Goal: Information Seeking & Learning: Learn about a topic

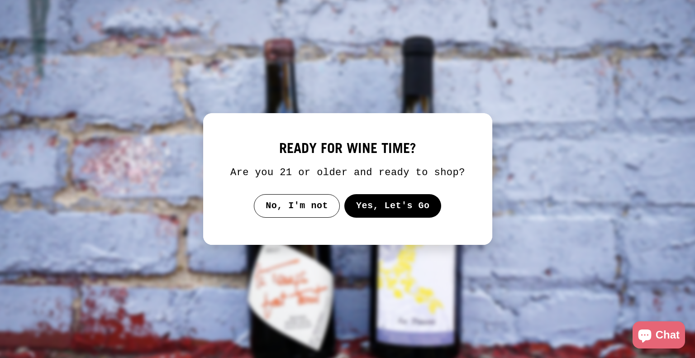
click at [378, 206] on button "Yes, Let's Go" at bounding box center [392, 206] width 97 height 24
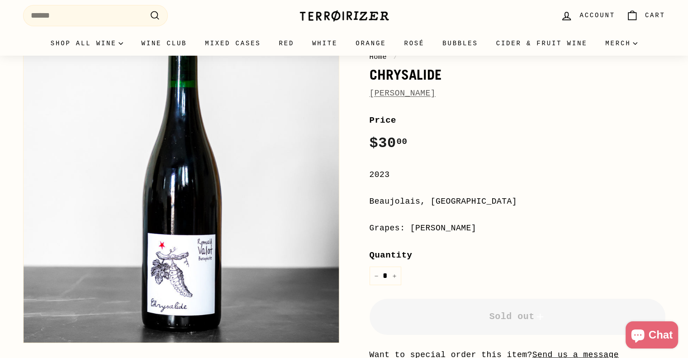
scroll to position [136, 0]
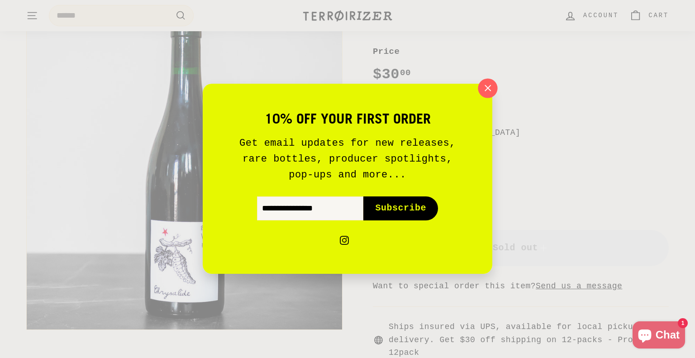
click at [487, 85] on icon "button" at bounding box center [488, 88] width 14 height 14
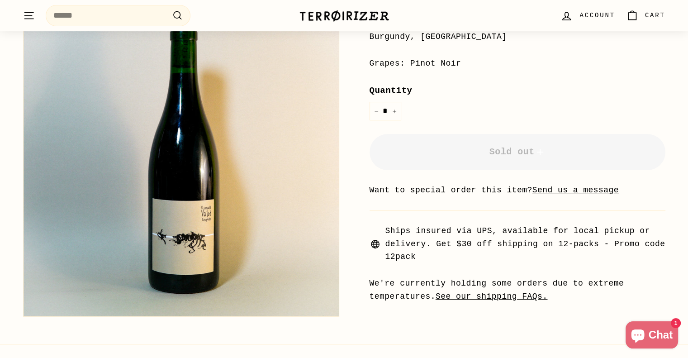
scroll to position [498, 0]
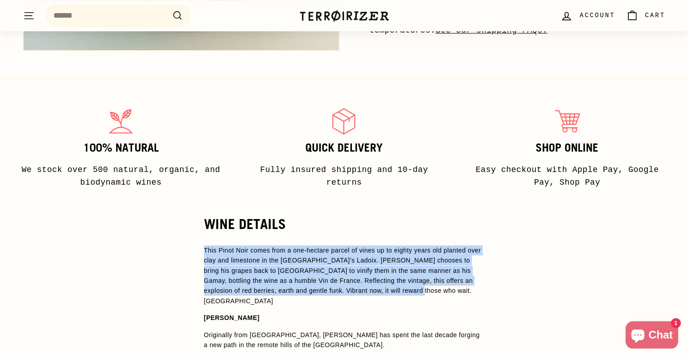
drag, startPoint x: 195, startPoint y: 250, endPoint x: 348, endPoint y: 295, distance: 159.2
copy span "This Pinot Noir comes from a one-hectare parcel of vines up to eighty years old…"
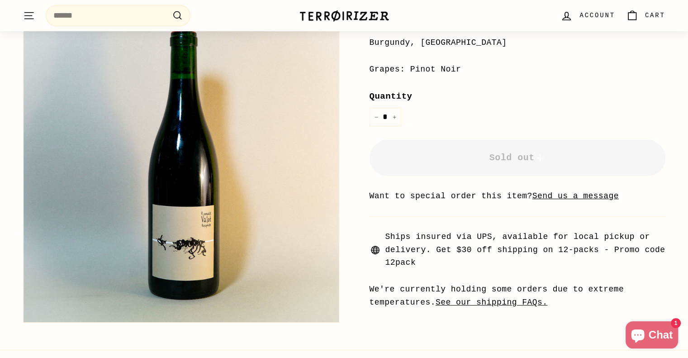
scroll to position [181, 0]
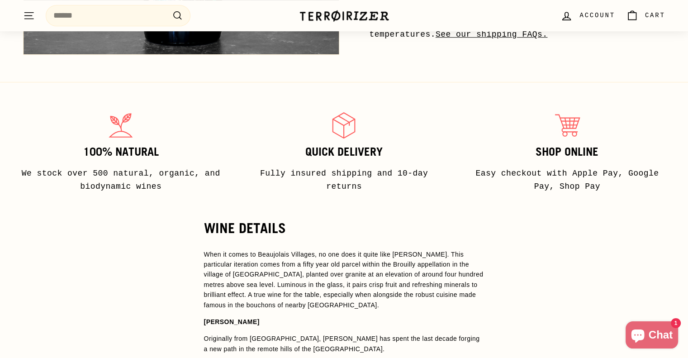
scroll to position [588, 0]
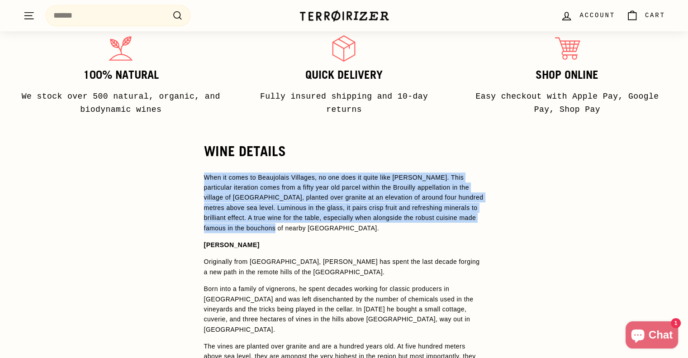
drag, startPoint x: 208, startPoint y: 175, endPoint x: 300, endPoint y: 224, distance: 104.8
click at [300, 224] on p "When it comes to Beaujolais Villages, no one does it quite like [PERSON_NAME]. …" at bounding box center [344, 202] width 280 height 61
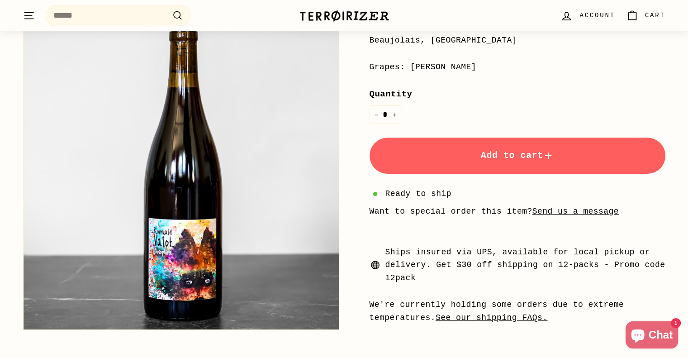
scroll to position [181, 0]
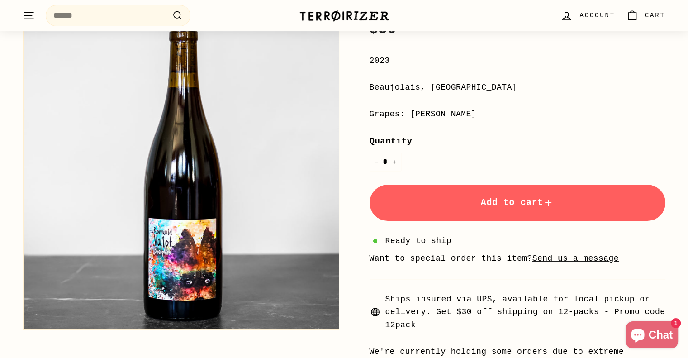
drag, startPoint x: 249, startPoint y: 127, endPoint x: 529, endPoint y: -49, distance: 330.1
drag, startPoint x: 143, startPoint y: 195, endPoint x: 235, endPoint y: 142, distance: 106.4
click at [235, 142] on button "Zoom" at bounding box center [181, 171] width 315 height 315
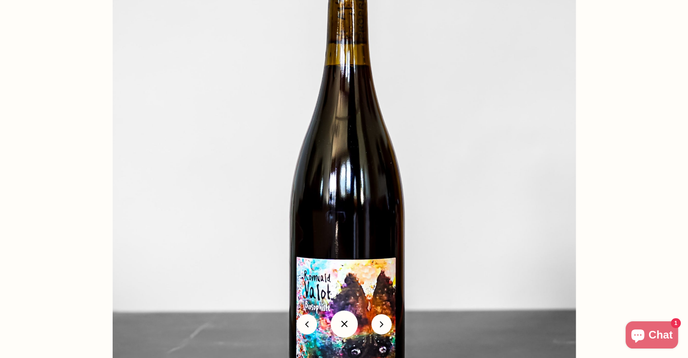
click at [583, 50] on div at bounding box center [584, 202] width 943 height 490
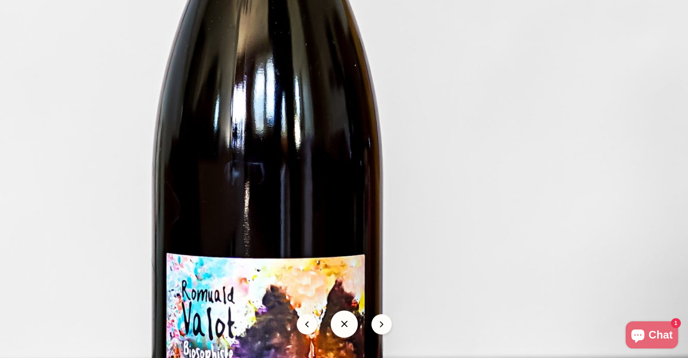
click at [561, 148] on img at bounding box center [262, 117] width 927 height 927
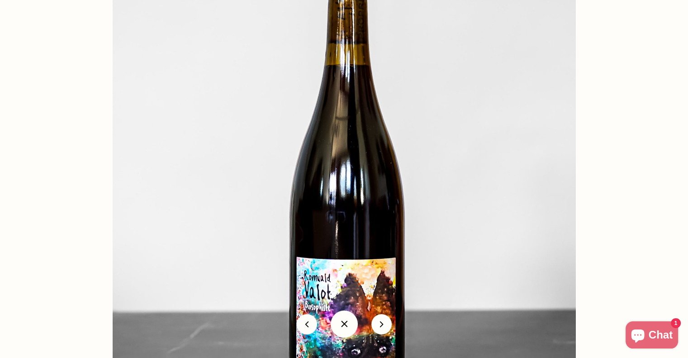
click at [644, 61] on div at bounding box center [344, 179] width 688 height 358
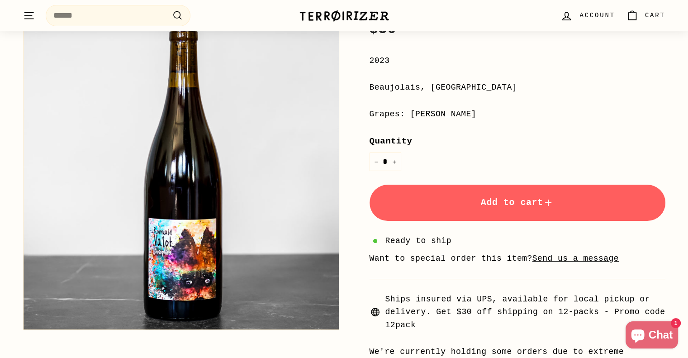
drag, startPoint x: 160, startPoint y: 152, endPoint x: 151, endPoint y: 160, distance: 12.2
click at [152, 170] on button "Zoom" at bounding box center [181, 171] width 315 height 315
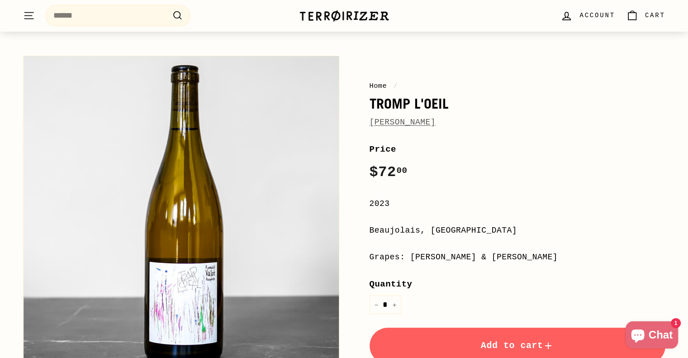
scroll to position [90, 0]
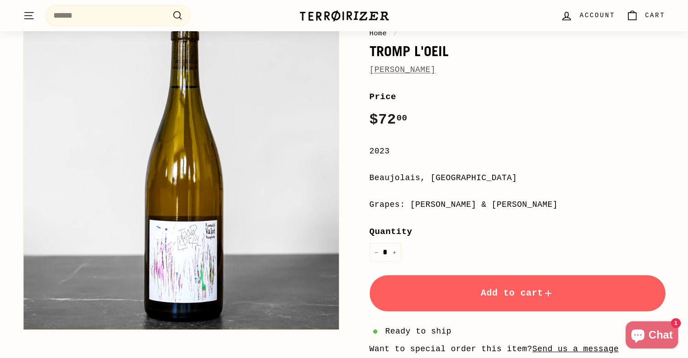
drag, startPoint x: 244, startPoint y: 165, endPoint x: 393, endPoint y: 57, distance: 183.4
drag, startPoint x: 168, startPoint y: 177, endPoint x: 607, endPoint y: -55, distance: 496.6
drag, startPoint x: 260, startPoint y: 137, endPoint x: 170, endPoint y: 214, distance: 118.1
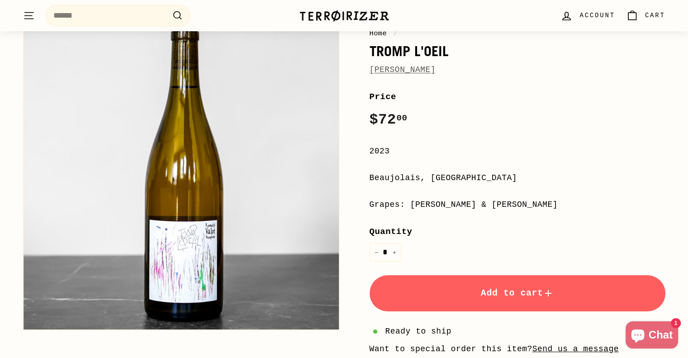
click at [170, 214] on button "Zoom" at bounding box center [181, 171] width 315 height 315
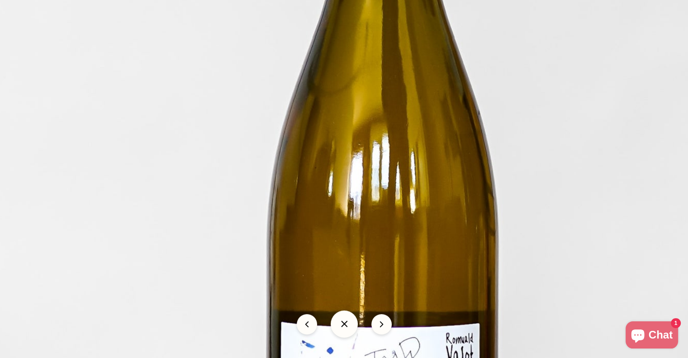
click at [398, 166] on img at bounding box center [374, 181] width 927 height 927
